Goal: Information Seeking & Learning: Learn about a topic

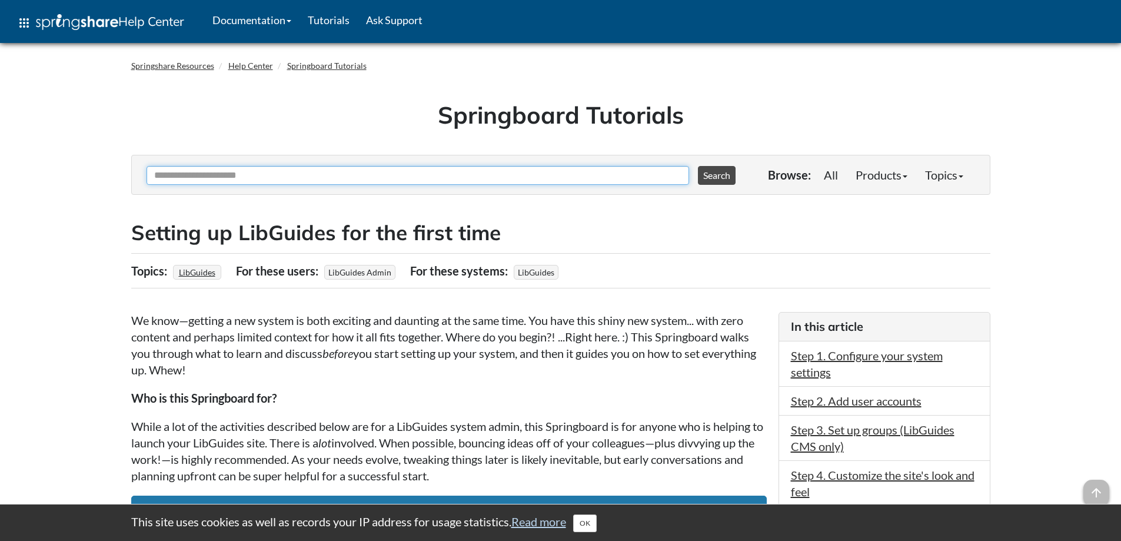
click at [316, 168] on input "Ask Another Question" at bounding box center [417, 175] width 542 height 19
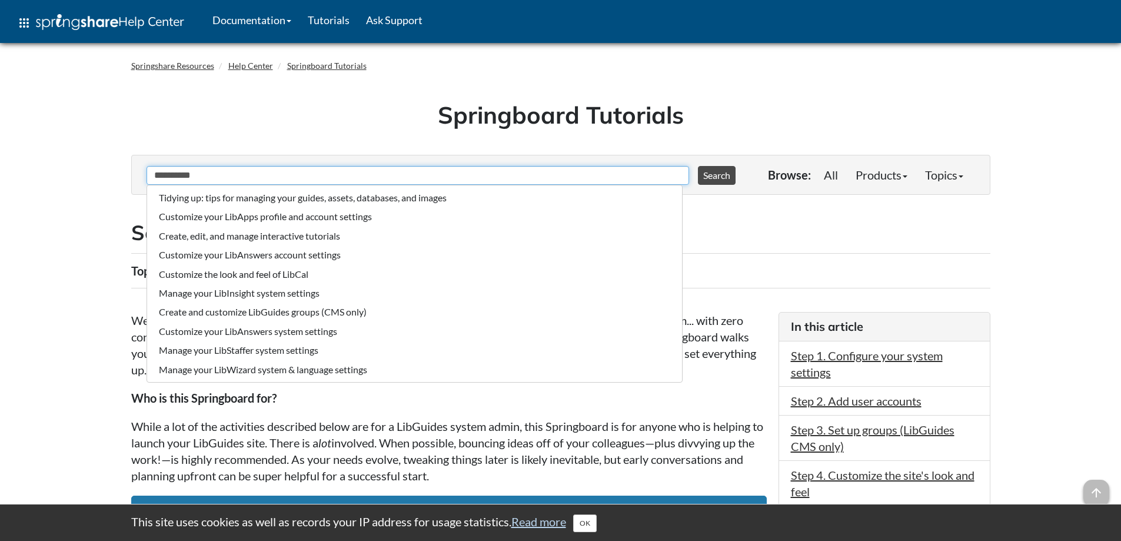
type input "**********"
click at [698, 166] on button "Search" at bounding box center [717, 175] width 38 height 19
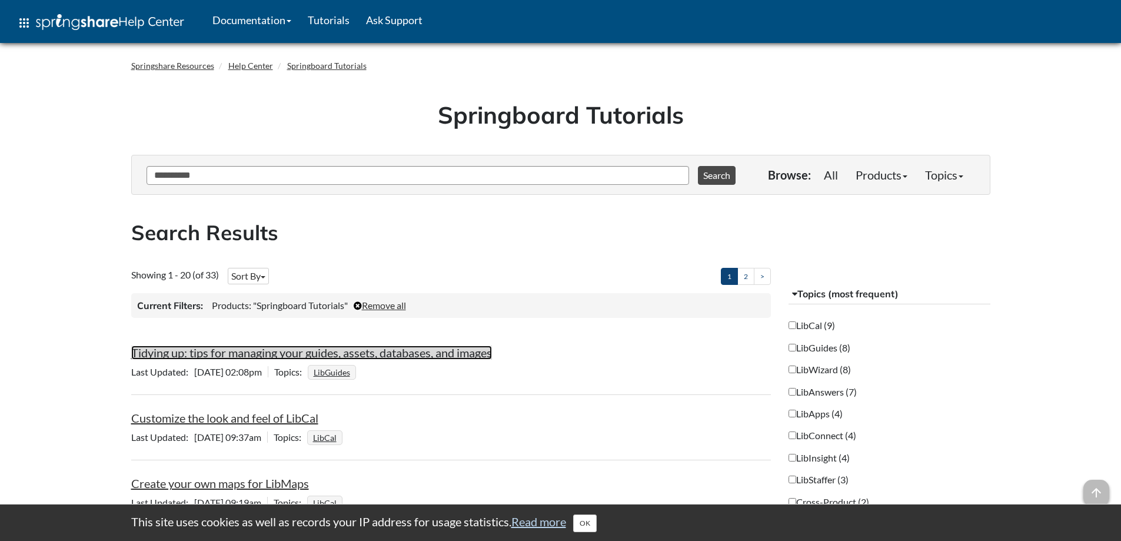
click at [329, 351] on link "Tidying up: tips for managing your guides, assets, databases, and images" at bounding box center [311, 352] width 361 height 14
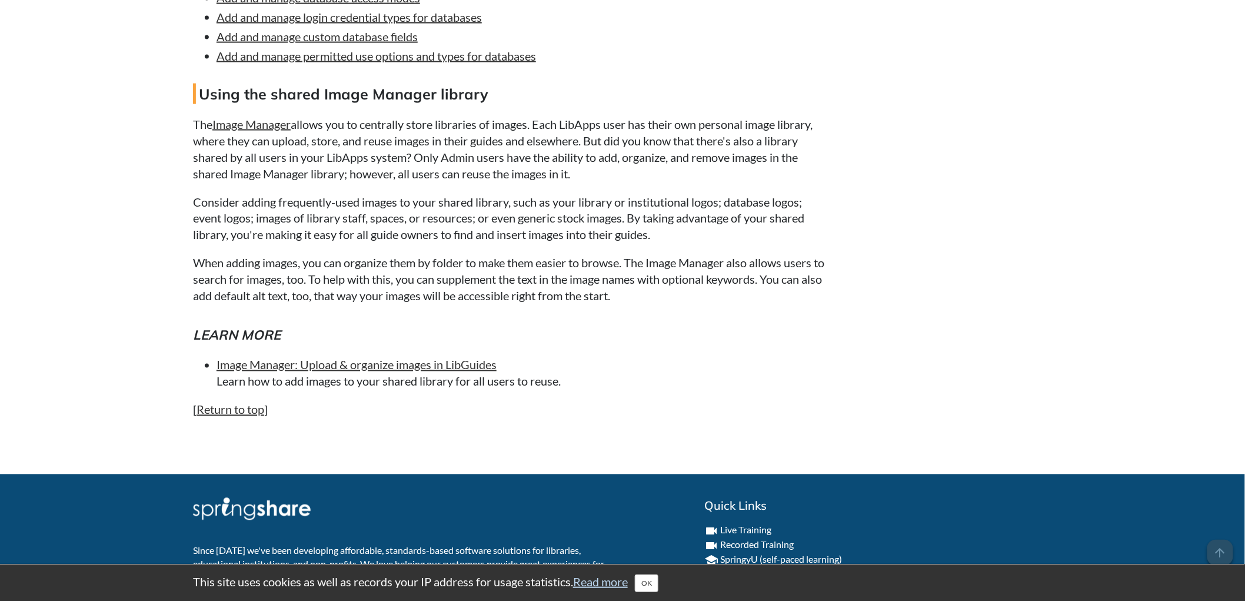
scroll to position [2658, 0]
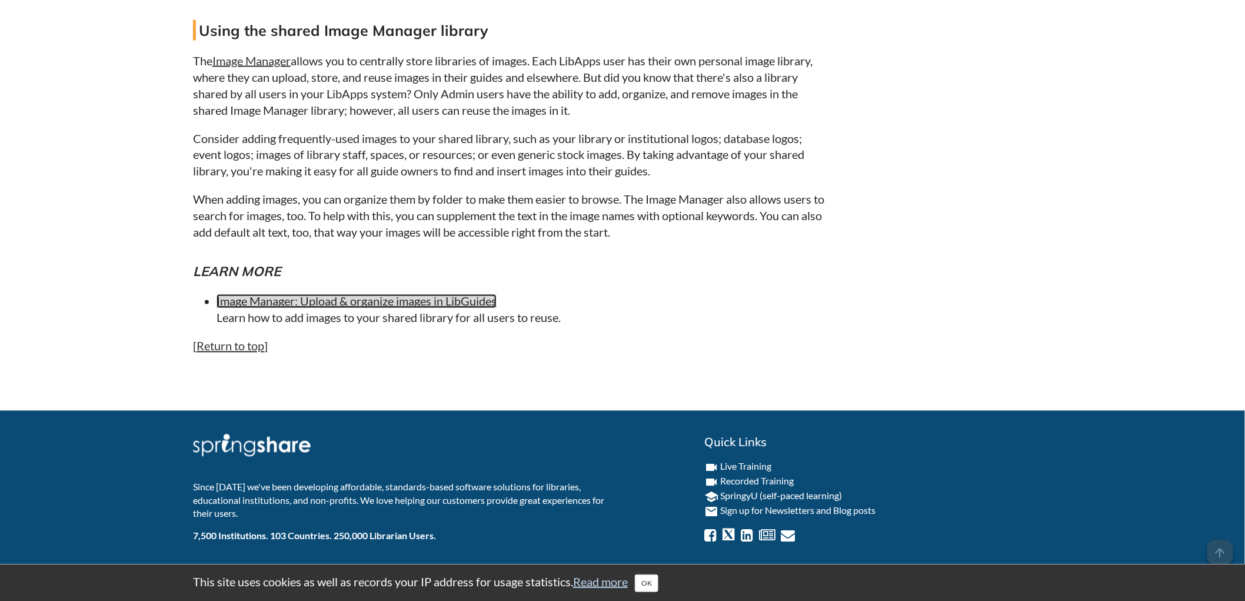
click at [309, 304] on link "Image Manager: Upload & organize images in LibGuides" at bounding box center [356, 301] width 280 height 14
